Goal: Transaction & Acquisition: Download file/media

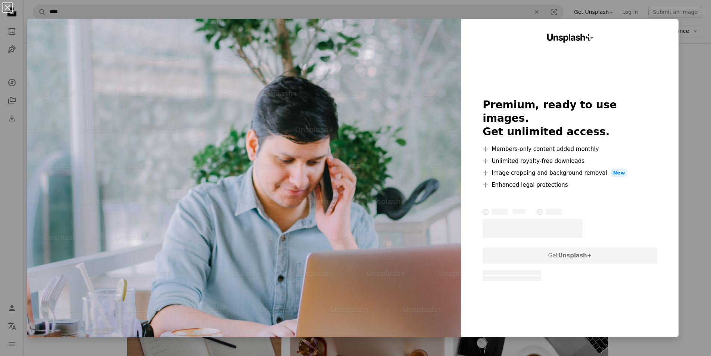
scroll to position [782, 0]
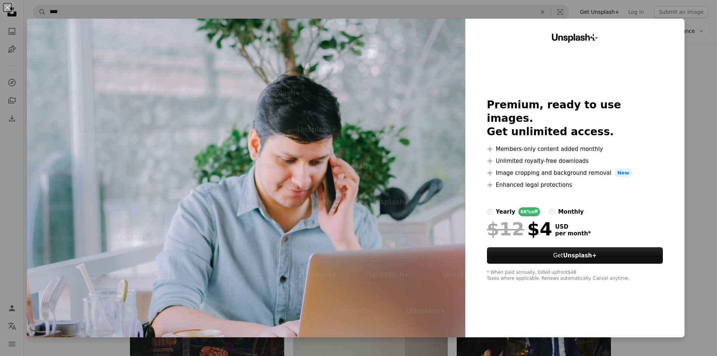
click at [700, 121] on div "An X shape Unsplash+ Premium, ready to use images. Get unlimited access. A plus…" at bounding box center [358, 178] width 717 height 356
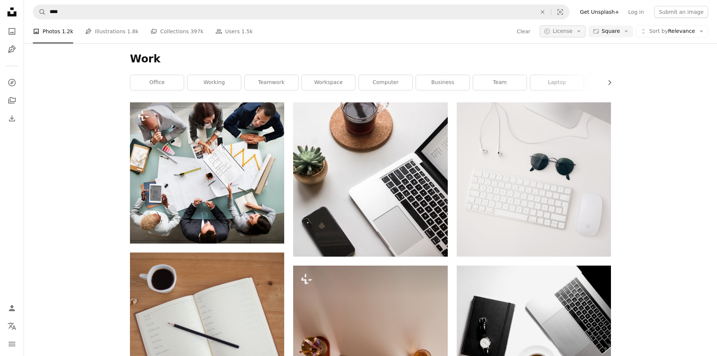
click at [571, 34] on span "License" at bounding box center [563, 31] width 20 height 6
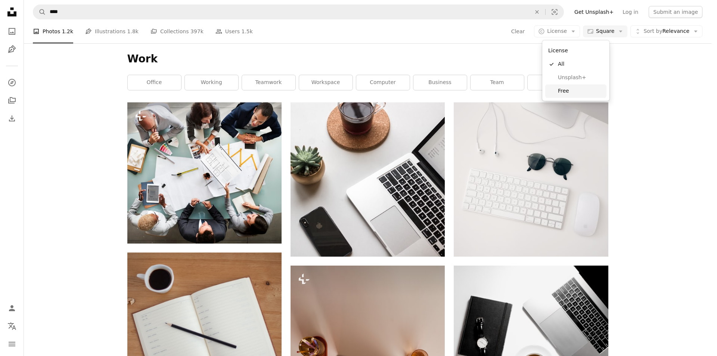
click at [570, 91] on span "Free" at bounding box center [581, 90] width 46 height 7
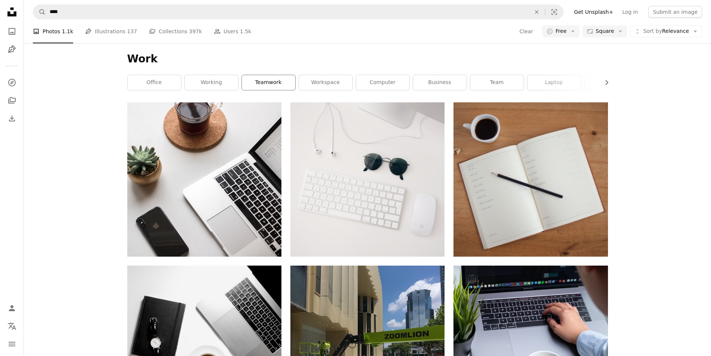
click at [263, 79] on link "teamwork" at bounding box center [268, 82] width 53 height 15
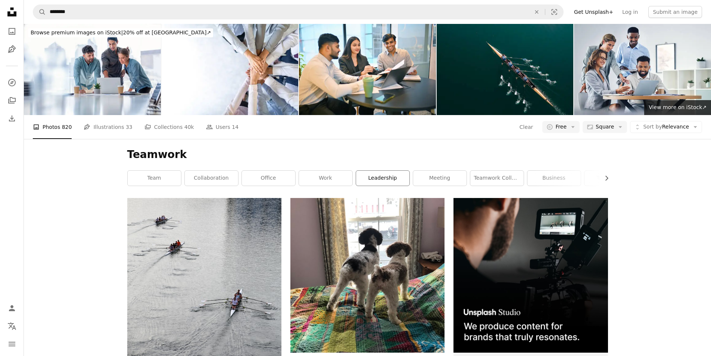
click at [377, 174] on link "leadership" at bounding box center [382, 178] width 53 height 15
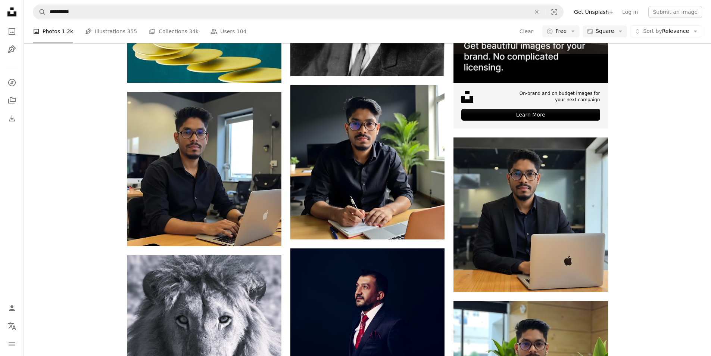
scroll to position [270, 0]
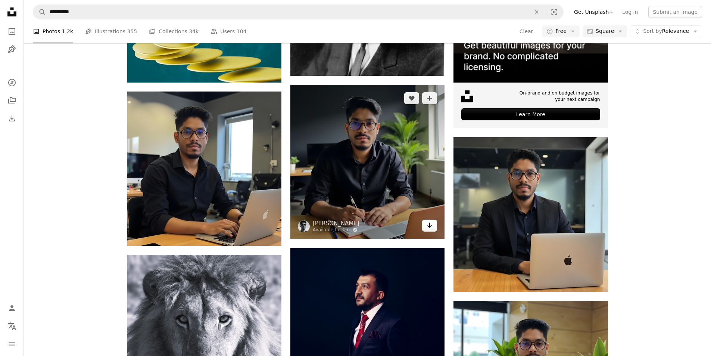
click at [427, 227] on icon "Arrow pointing down" at bounding box center [430, 225] width 6 height 9
